Goal: Find specific page/section: Find specific page/section

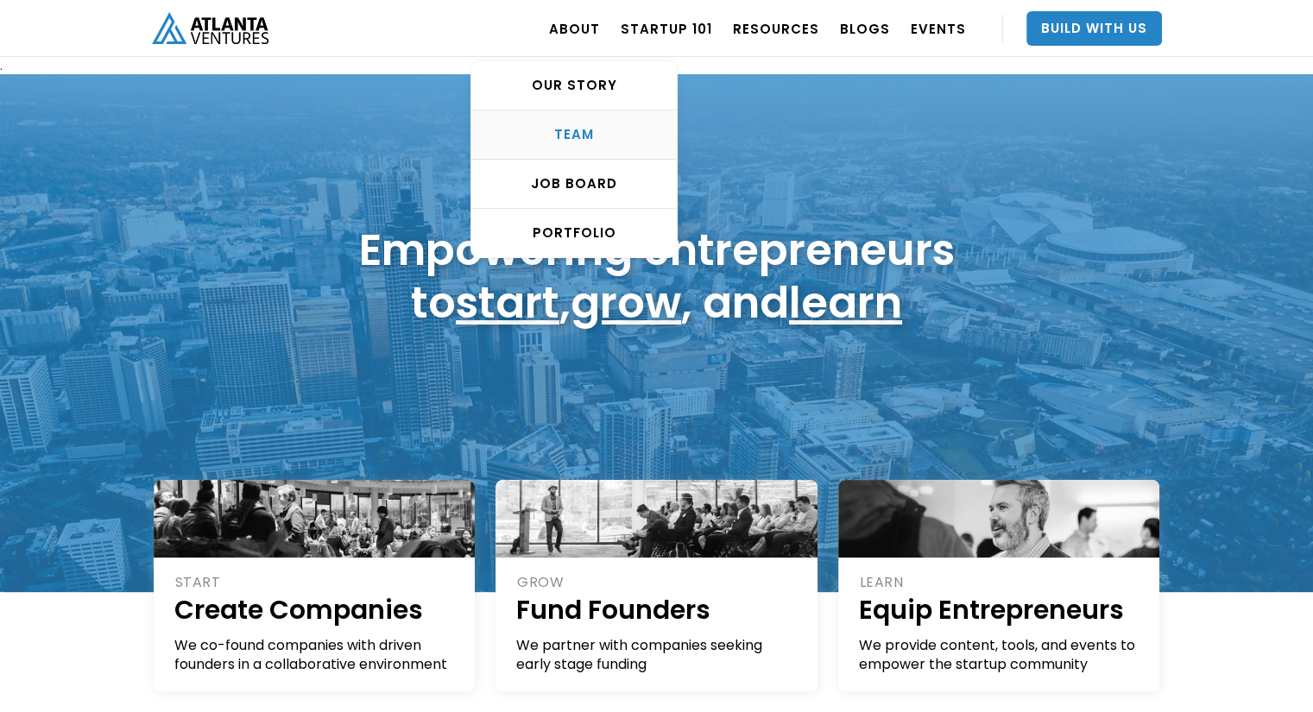
click at [608, 133] on div "TEAM" at bounding box center [573, 134] width 205 height 17
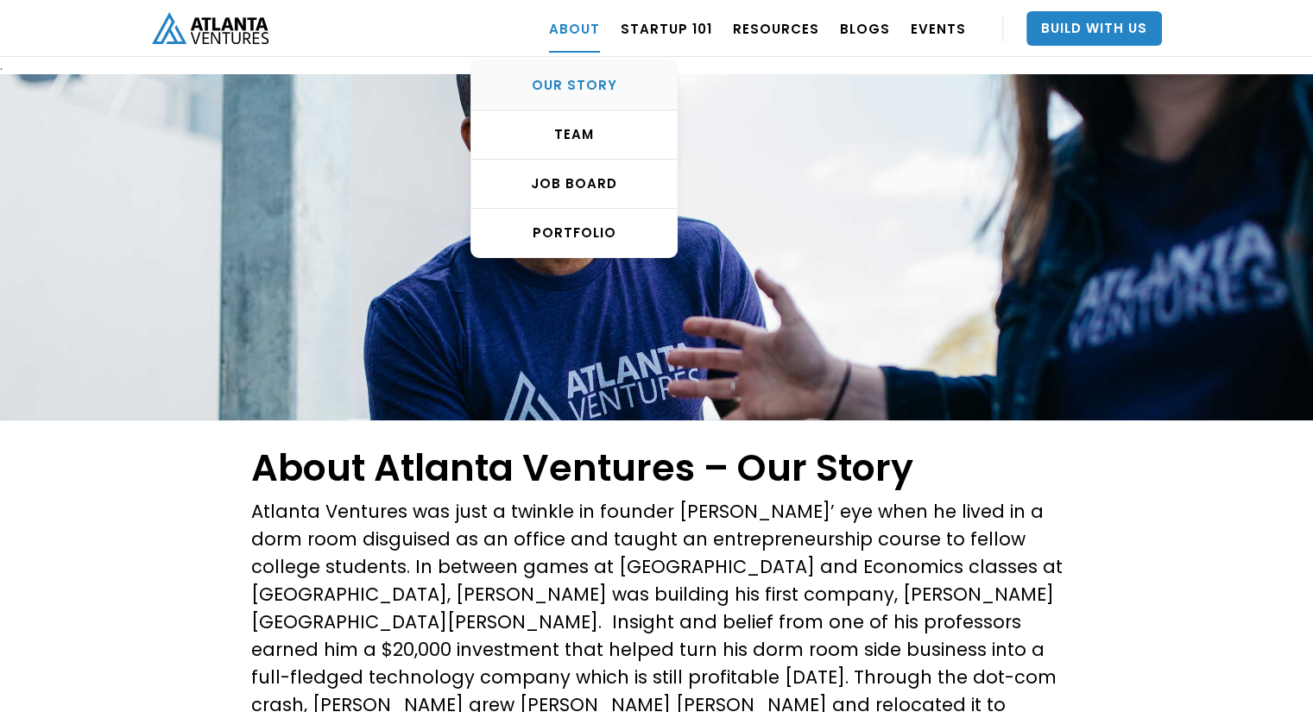
click at [588, 83] on div "OUR STORY" at bounding box center [573, 85] width 205 height 17
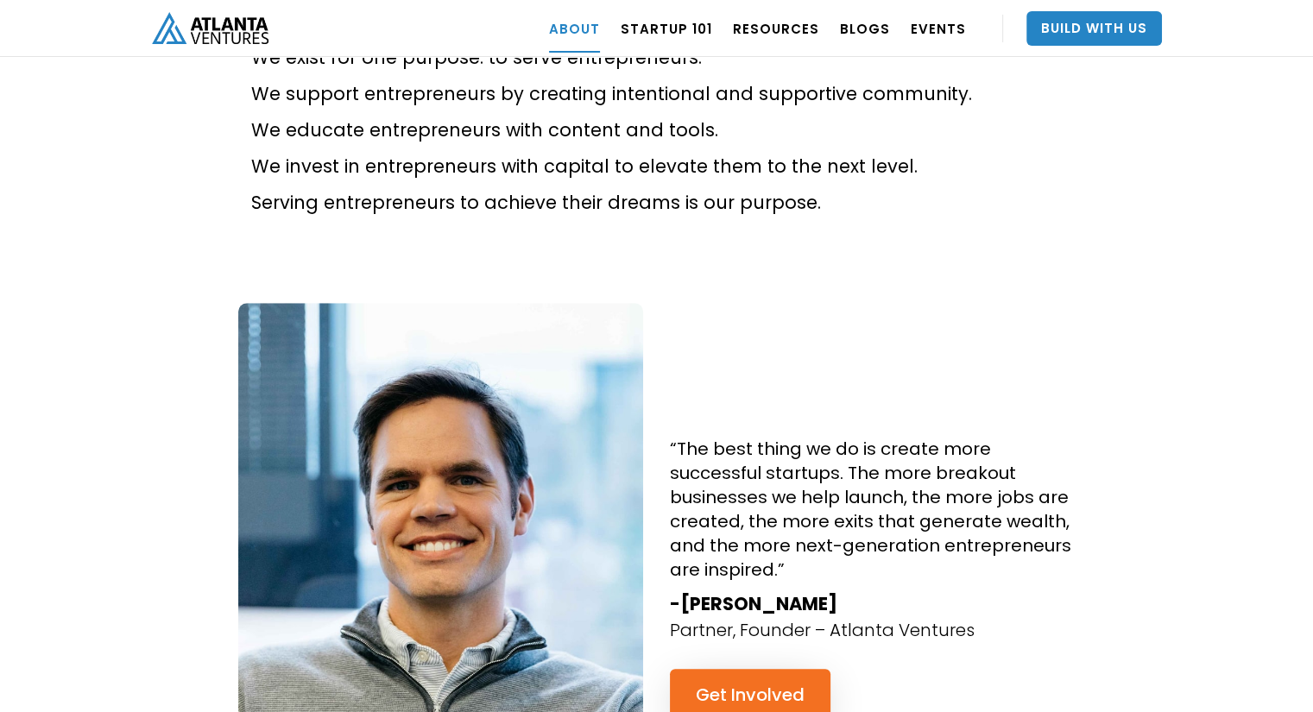
scroll to position [1382, 0]
